Goal: Task Accomplishment & Management: Complete application form

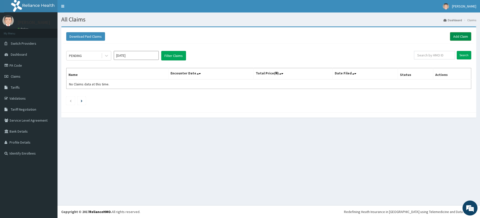
click at [463, 36] on link "Add Claim" at bounding box center [460, 36] width 21 height 9
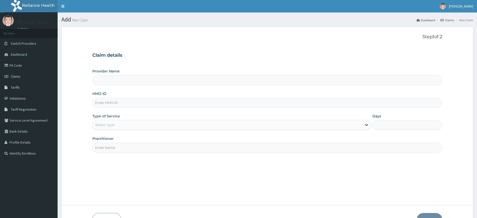
click at [120, 146] on input "Practitioner" at bounding box center [267, 148] width 350 height 10
type input "pure fitness africa"
click at [119, 103] on input "HMO ID" at bounding box center [267, 103] width 350 height 10
type input "tlr"
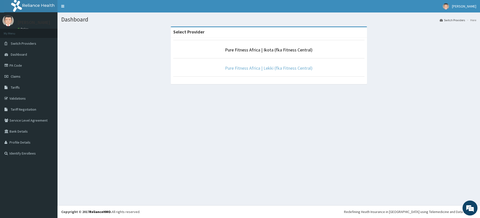
click at [265, 67] on link "Pure Fitness Africa | Lekki (fka Fitness Central)" at bounding box center [269, 68] width 88 height 6
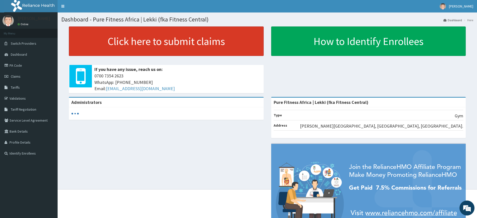
click at [178, 43] on link "Click here to submit claims" at bounding box center [166, 42] width 195 height 30
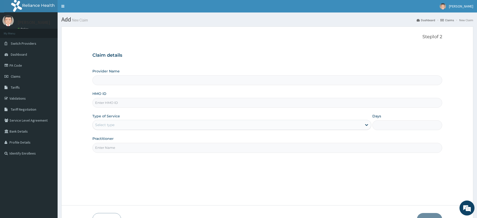
click at [113, 148] on input "Practitioner" at bounding box center [267, 148] width 350 height 10
type input "pure fitness africa"
type input "Pure Fitness Africa | Lekki (fka Fitness Central)"
type input "1"
click at [106, 105] on input "HMO ID" at bounding box center [267, 103] width 350 height 10
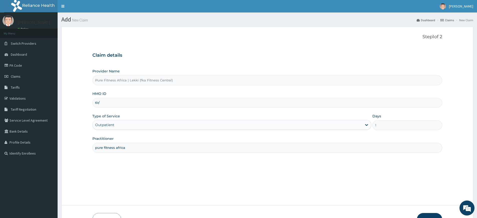
type input "TLR/10154/A"
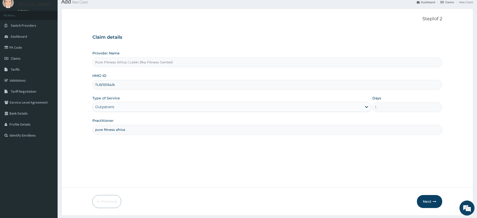
scroll to position [32, 0]
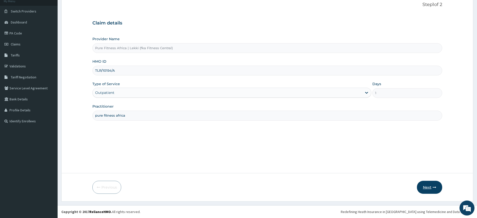
click at [427, 187] on button "Next" at bounding box center [429, 187] width 25 height 13
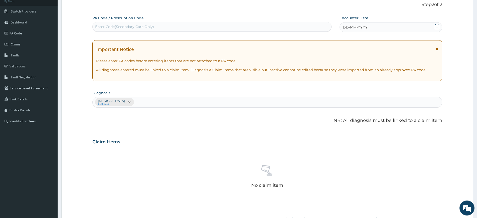
click at [412, 28] on div "DD-MM-YYYY" at bounding box center [390, 27] width 102 height 10
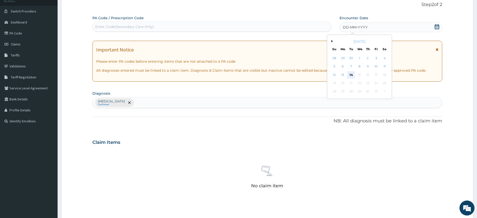
drag, startPoint x: 351, startPoint y: 75, endPoint x: 346, endPoint y: 78, distance: 5.4
click at [351, 75] on div "14" at bounding box center [351, 75] width 8 height 8
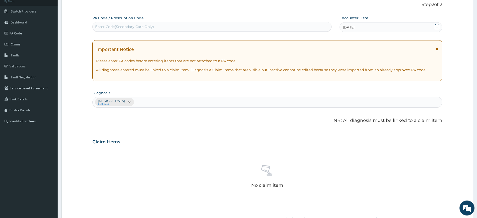
scroll to position [137, 0]
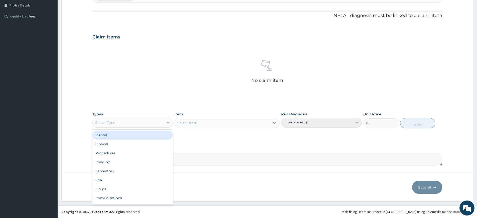
click at [154, 126] on div "Select Type" at bounding box center [128, 123] width 71 height 8
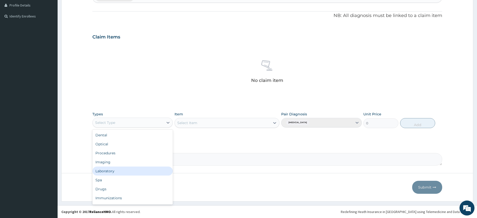
scroll to position [17, 0]
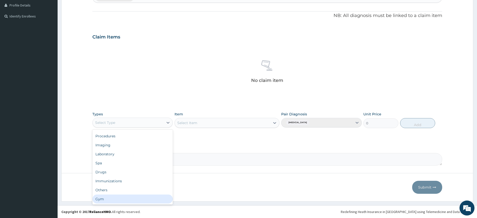
click at [125, 198] on div "Gym" at bounding box center [132, 199] width 80 height 9
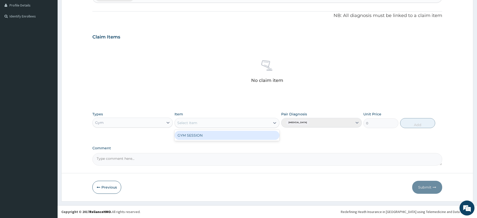
click at [222, 123] on div "Select Item" at bounding box center [222, 123] width 95 height 8
click at [222, 135] on div "GYM SESSION" at bounding box center [226, 135] width 105 height 9
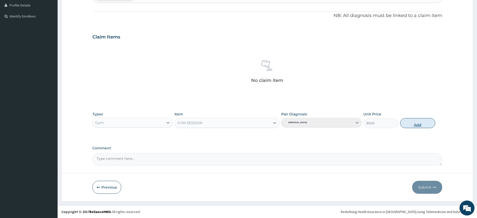
click at [427, 125] on button "Add" at bounding box center [417, 123] width 35 height 10
type input "0"
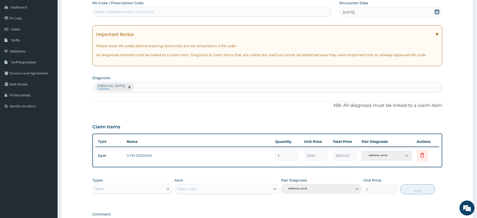
scroll to position [0, 0]
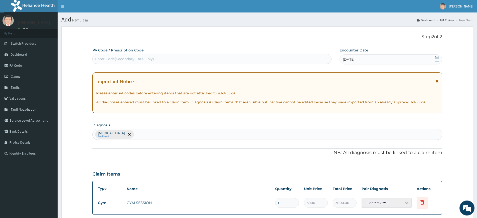
click at [281, 55] on div "Enter Code(Secondary Care Only)" at bounding box center [212, 59] width 238 height 8
type input "PA/812872"
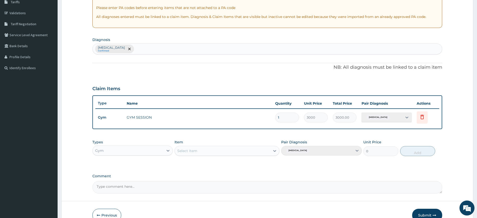
scroll to position [114, 0]
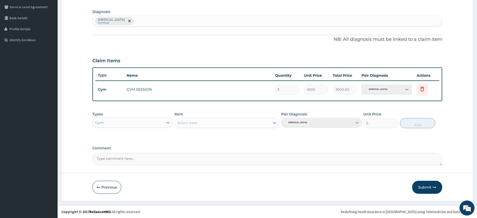
click at [430, 186] on button "Submit" at bounding box center [427, 187] width 30 height 13
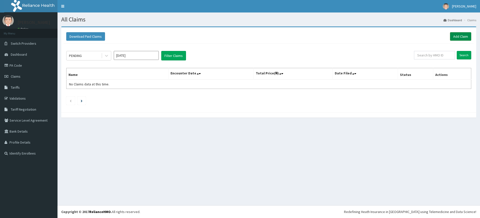
click at [462, 36] on link "Add Claim" at bounding box center [460, 36] width 21 height 9
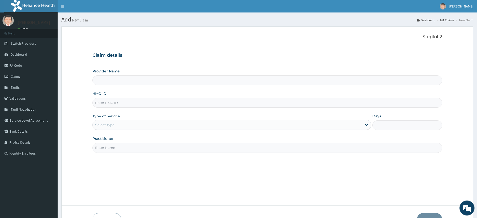
type input "Pure Fitness Africa | Lekki (fka Fitness Central)"
type input "1"
